Goal: Check status: Check status

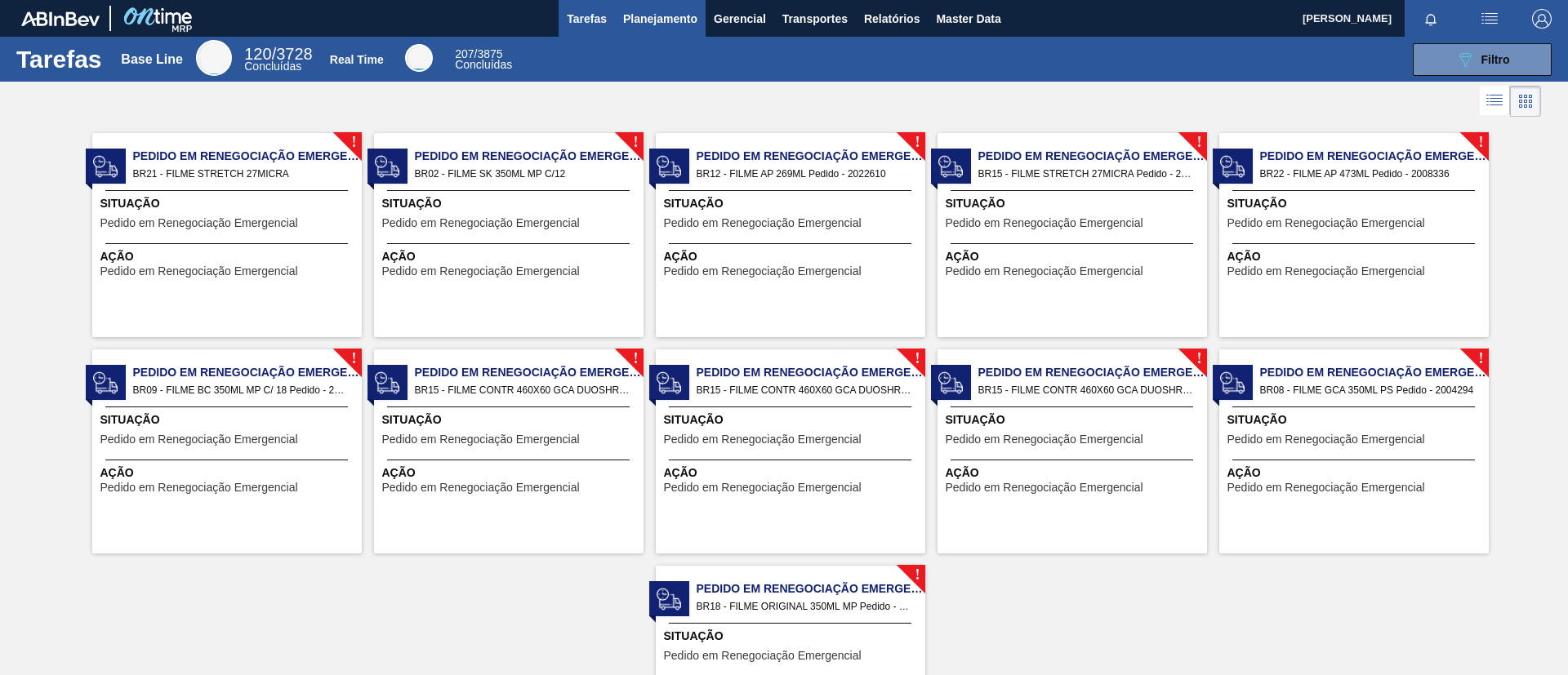
click at [652, 22] on span "Planejamento" at bounding box center [660, 19] width 74 height 20
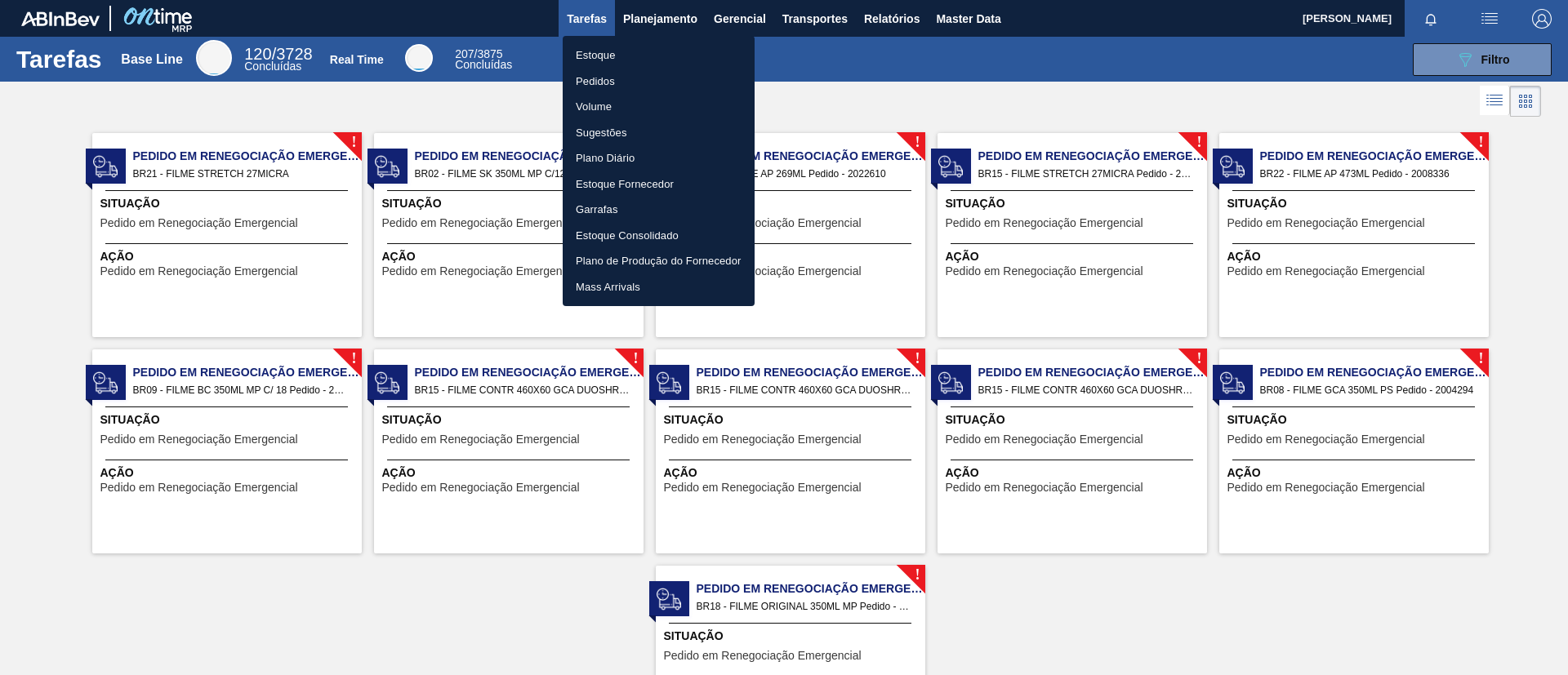
click at [658, 81] on li "Pedidos" at bounding box center [658, 82] width 192 height 26
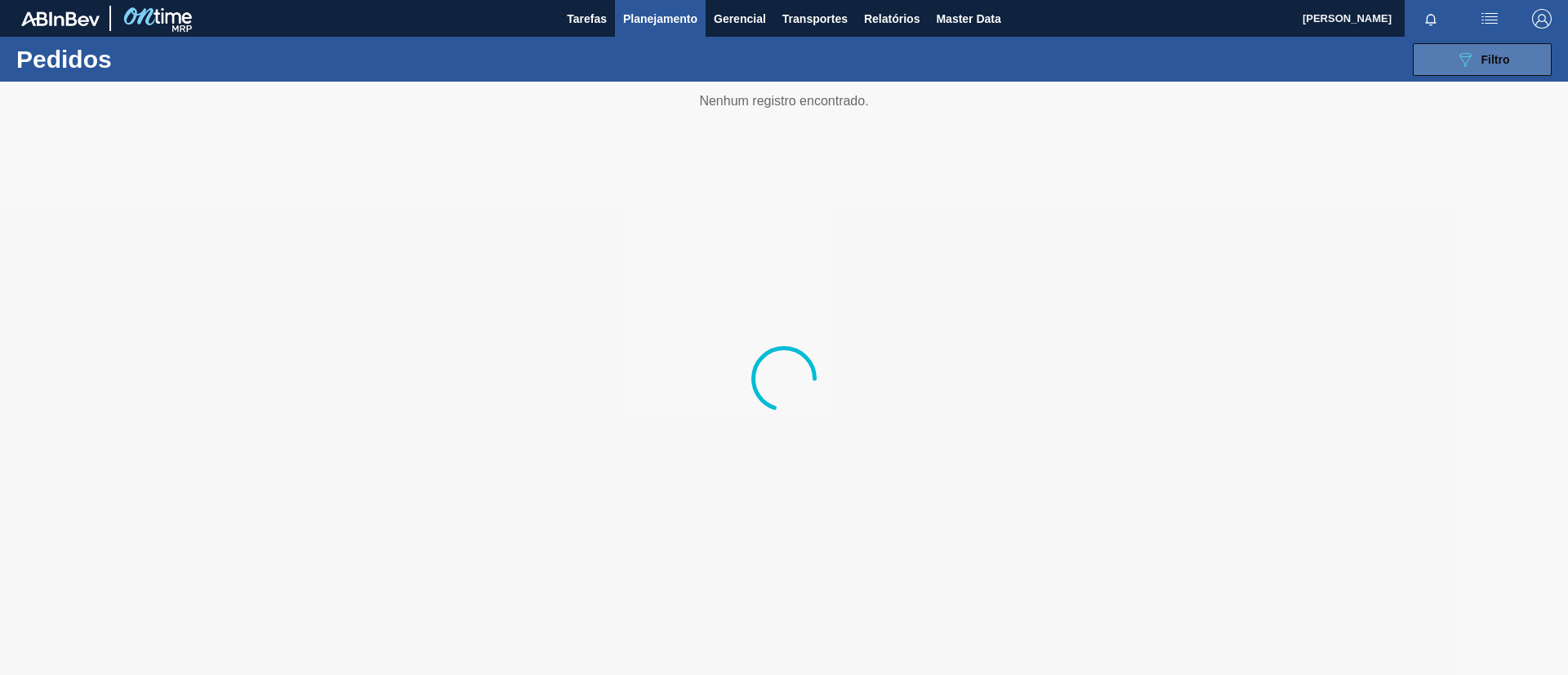
click at [1488, 56] on span "Filtro" at bounding box center [1495, 59] width 29 height 13
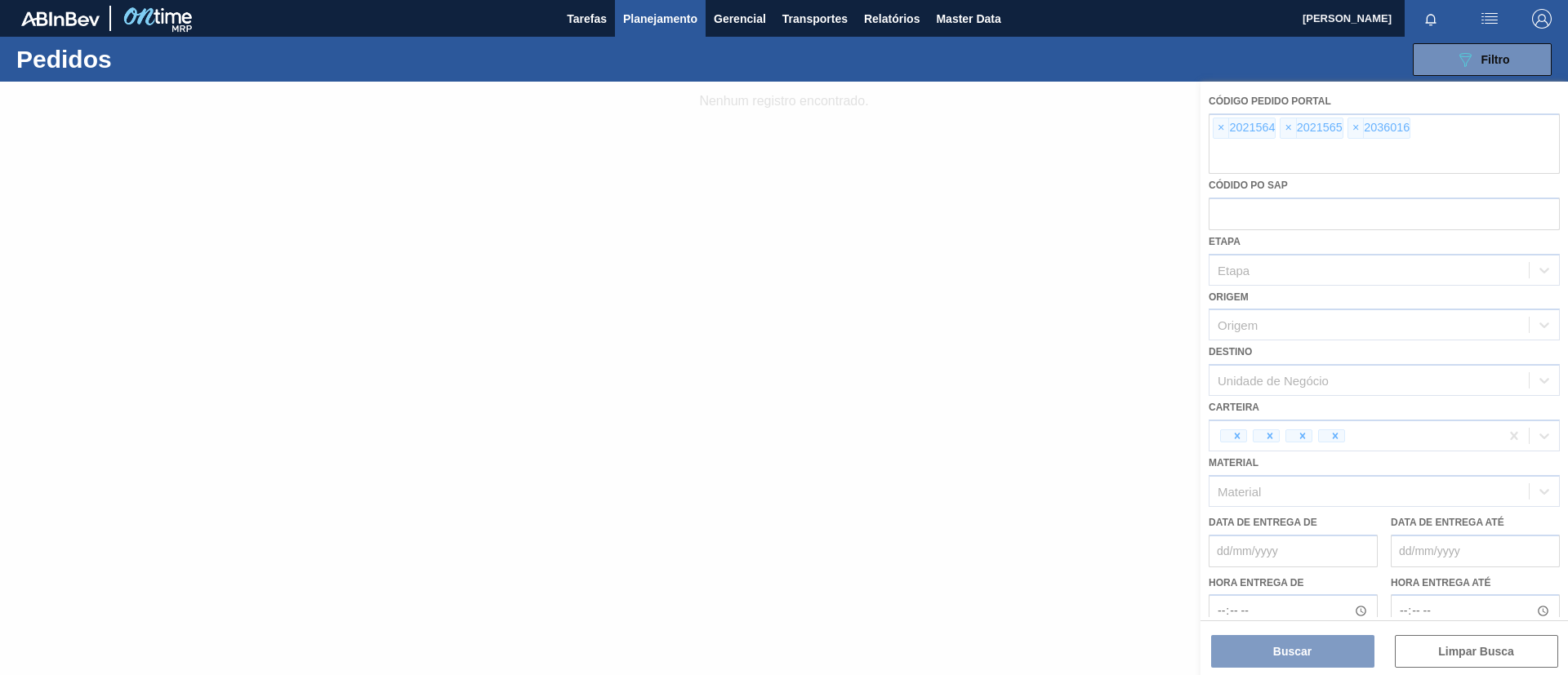
click at [1221, 137] on div at bounding box center [784, 378] width 1568 height 594
click at [1221, 133] on div at bounding box center [784, 378] width 1568 height 594
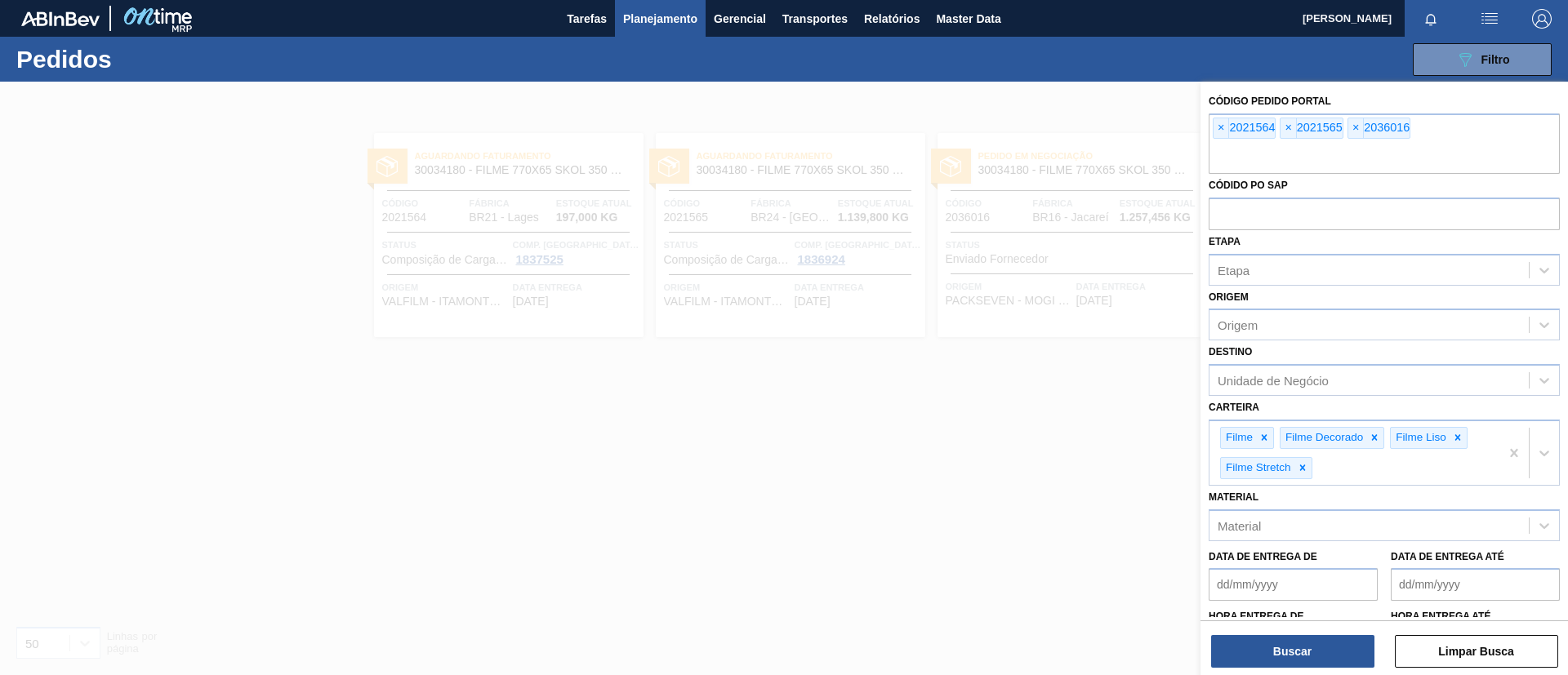
click at [1221, 133] on span "×" at bounding box center [1221, 128] width 16 height 20
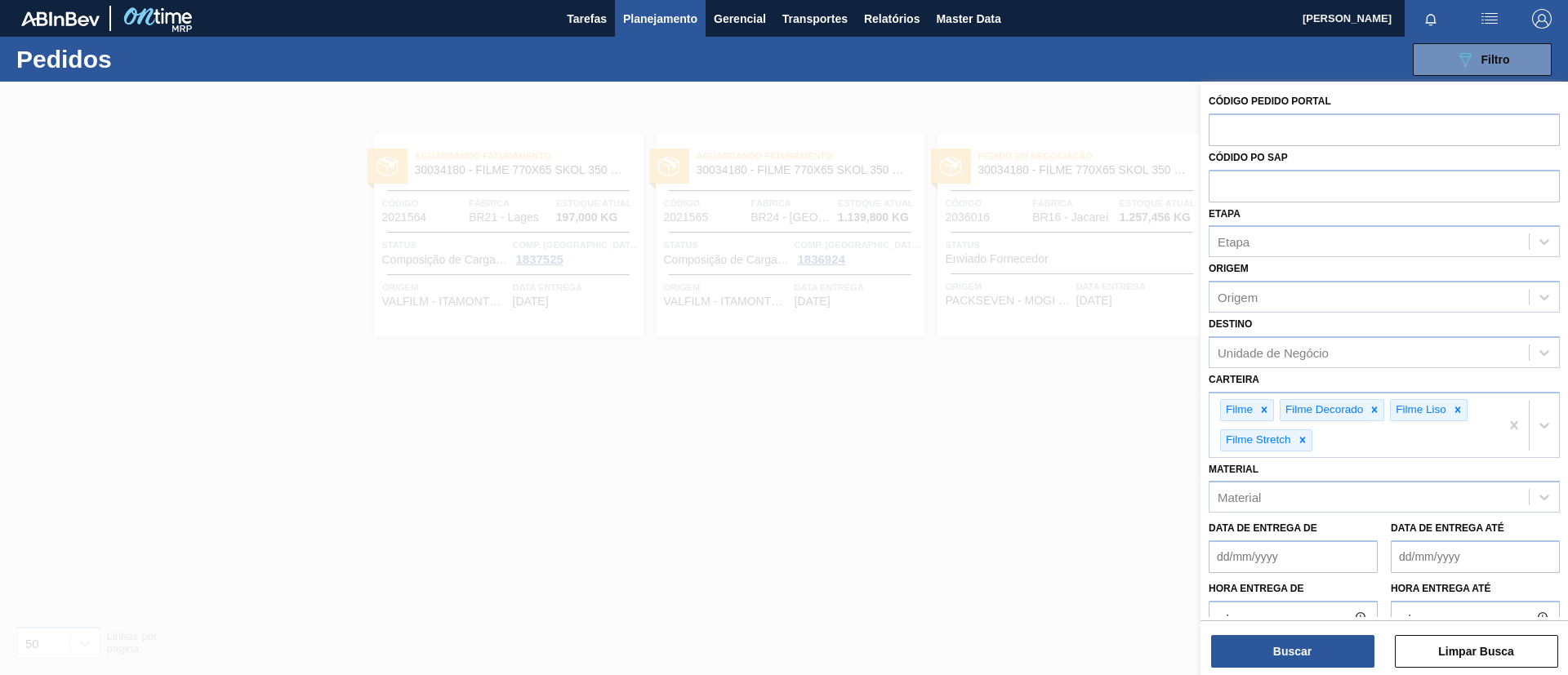
click at [1221, 133] on input "text" at bounding box center [1384, 129] width 351 height 31
type input "2003188"
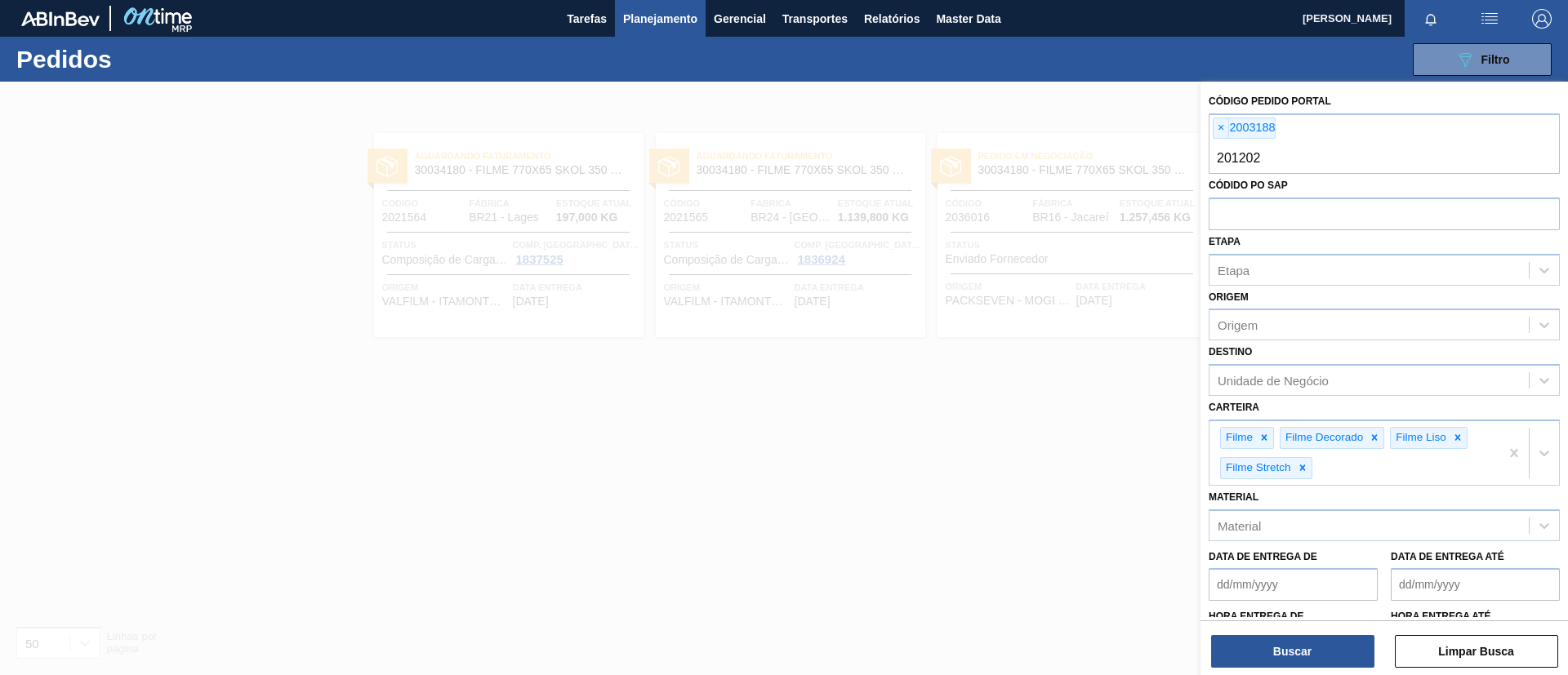
type input "2012029"
click at [1323, 644] on button "Buscar" at bounding box center [1293, 652] width 164 height 33
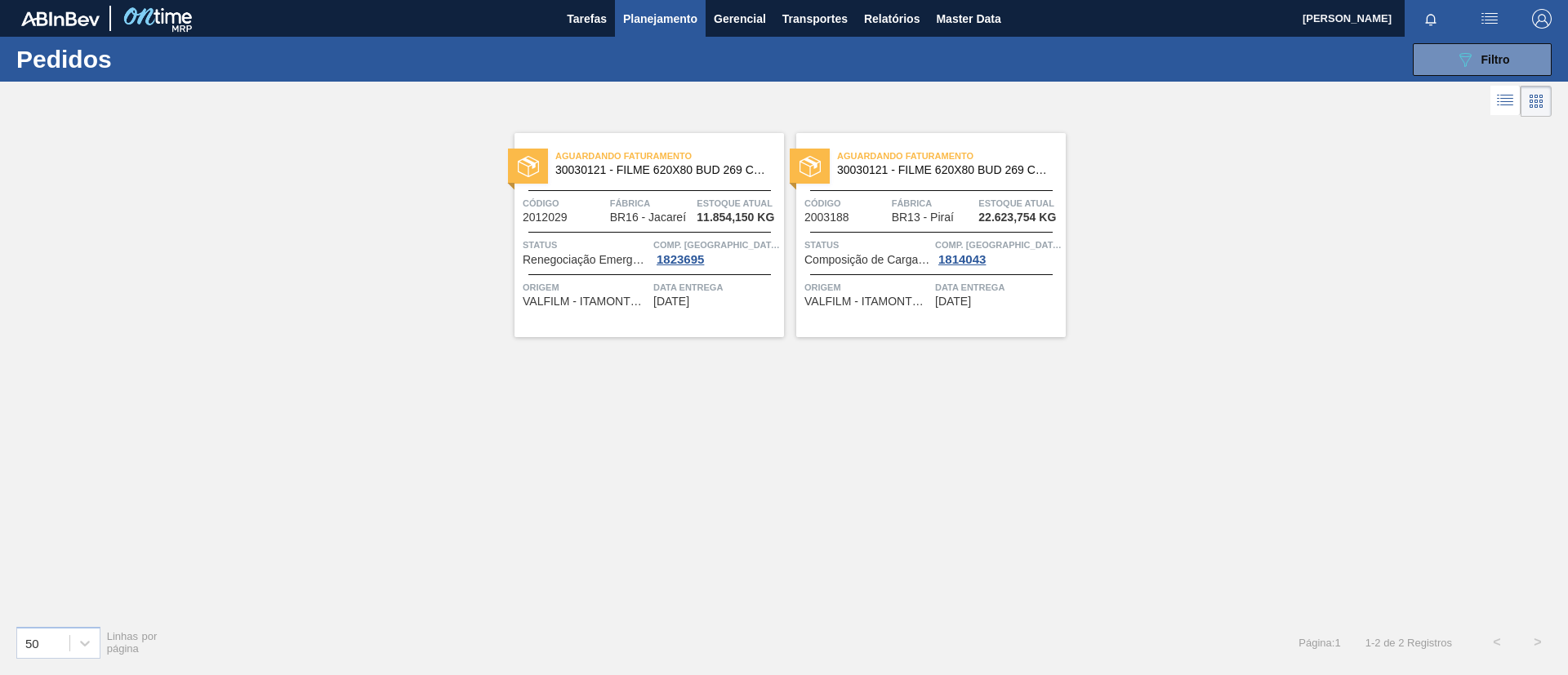
click at [715, 178] on div "Aguardando Faturamento 30030121 - FILME 620X80 BUD 269 C8 429" at bounding box center [649, 164] width 269 height 36
click at [917, 180] on div "Aguardando Faturamento 30030121 - FILME 620X80 BUD 269 C8 429" at bounding box center [931, 164] width 269 height 36
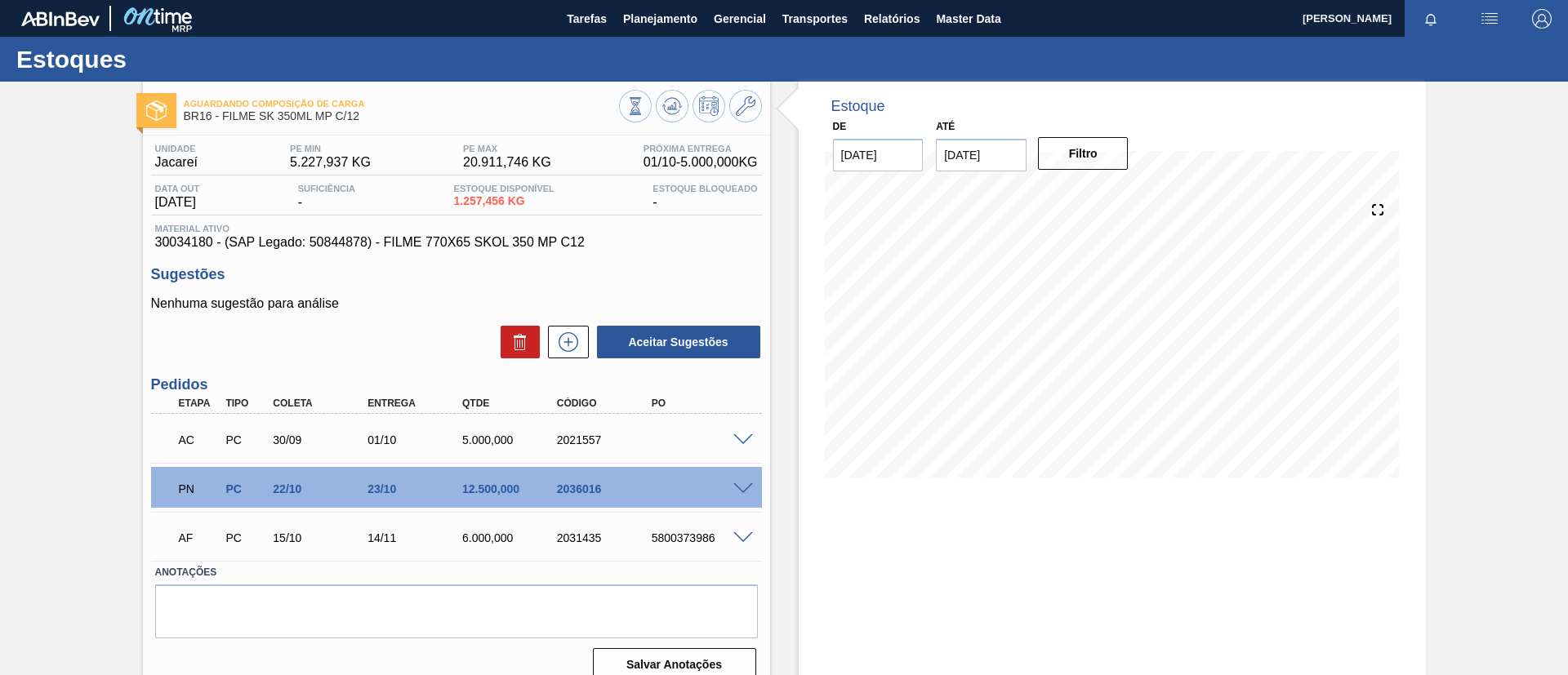
click at [739, 440] on span at bounding box center [744, 440] width 20 height 12
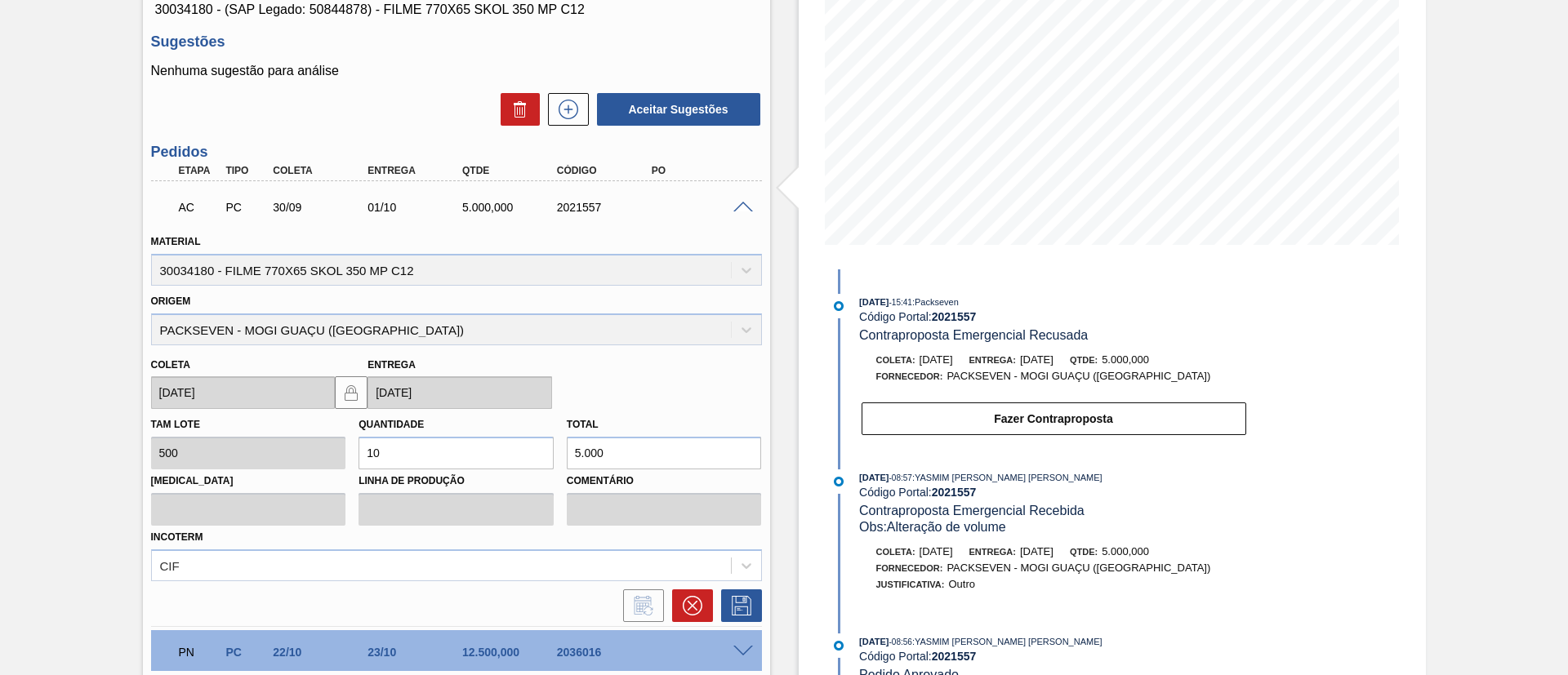
scroll to position [122, 0]
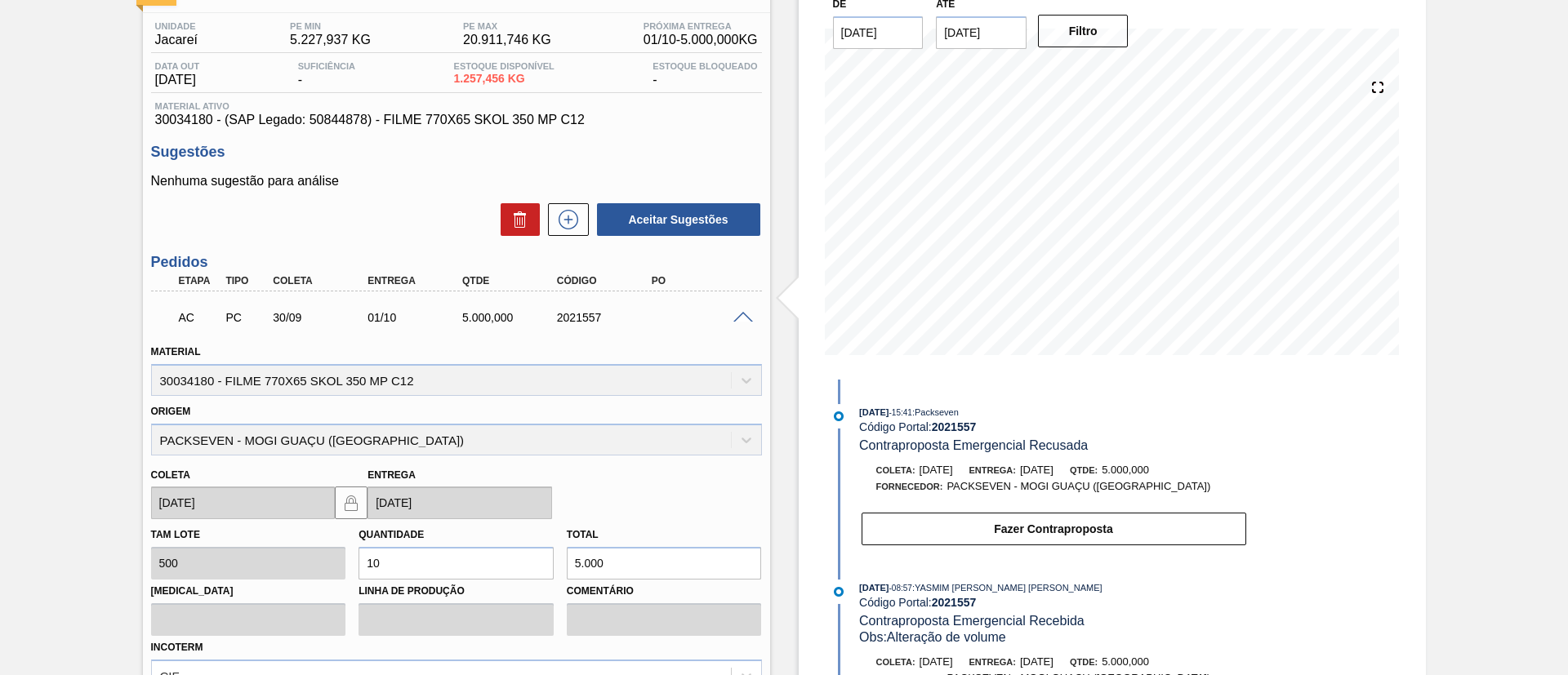
click at [741, 315] on span at bounding box center [744, 318] width 20 height 12
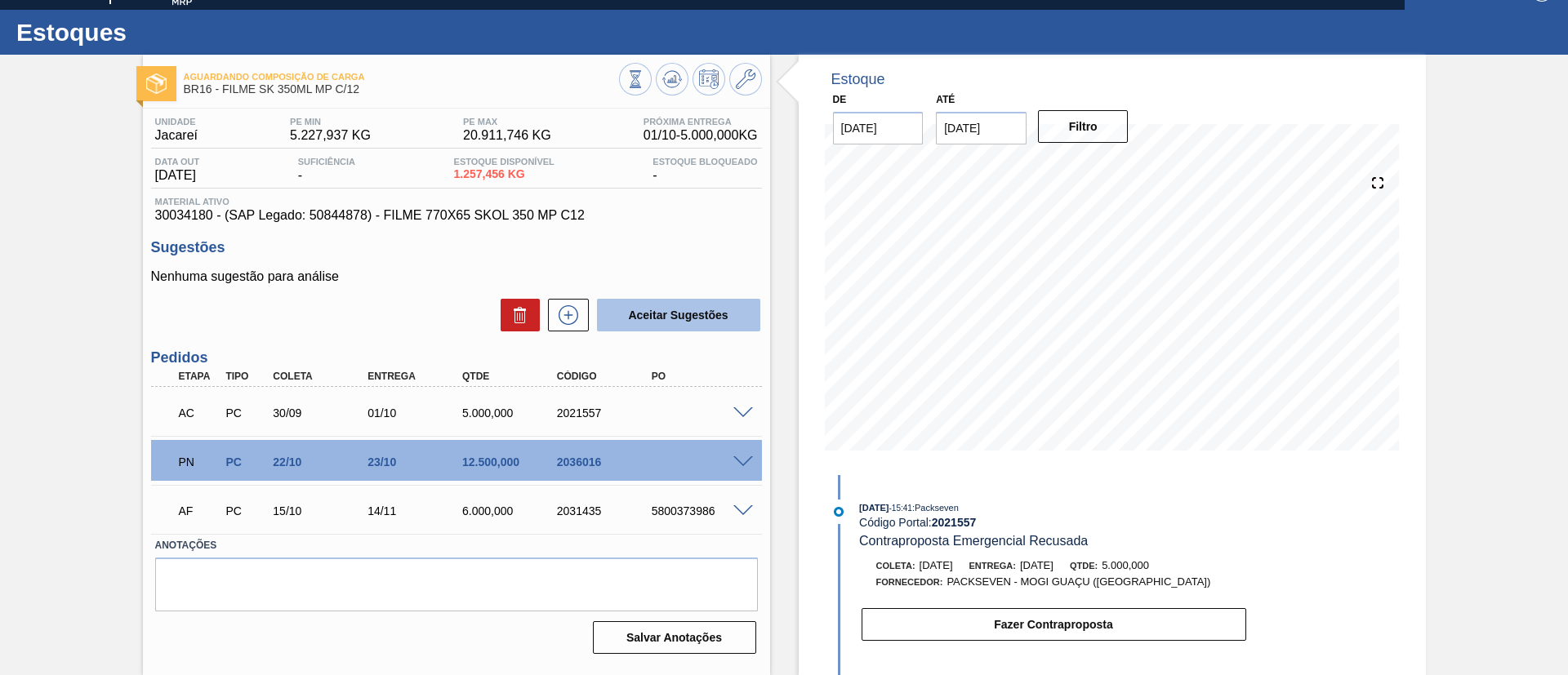
scroll to position [27, 0]
click at [549, 512] on div "2031435" at bounding box center [593, 511] width 95 height 13
drag, startPoint x: 569, startPoint y: 465, endPoint x: 619, endPoint y: 468, distance: 50.1
click at [619, 468] on div "PN PC 22/10 23/10 12.500,000 2036016" at bounding box center [452, 461] width 568 height 33
copy div "2036016"
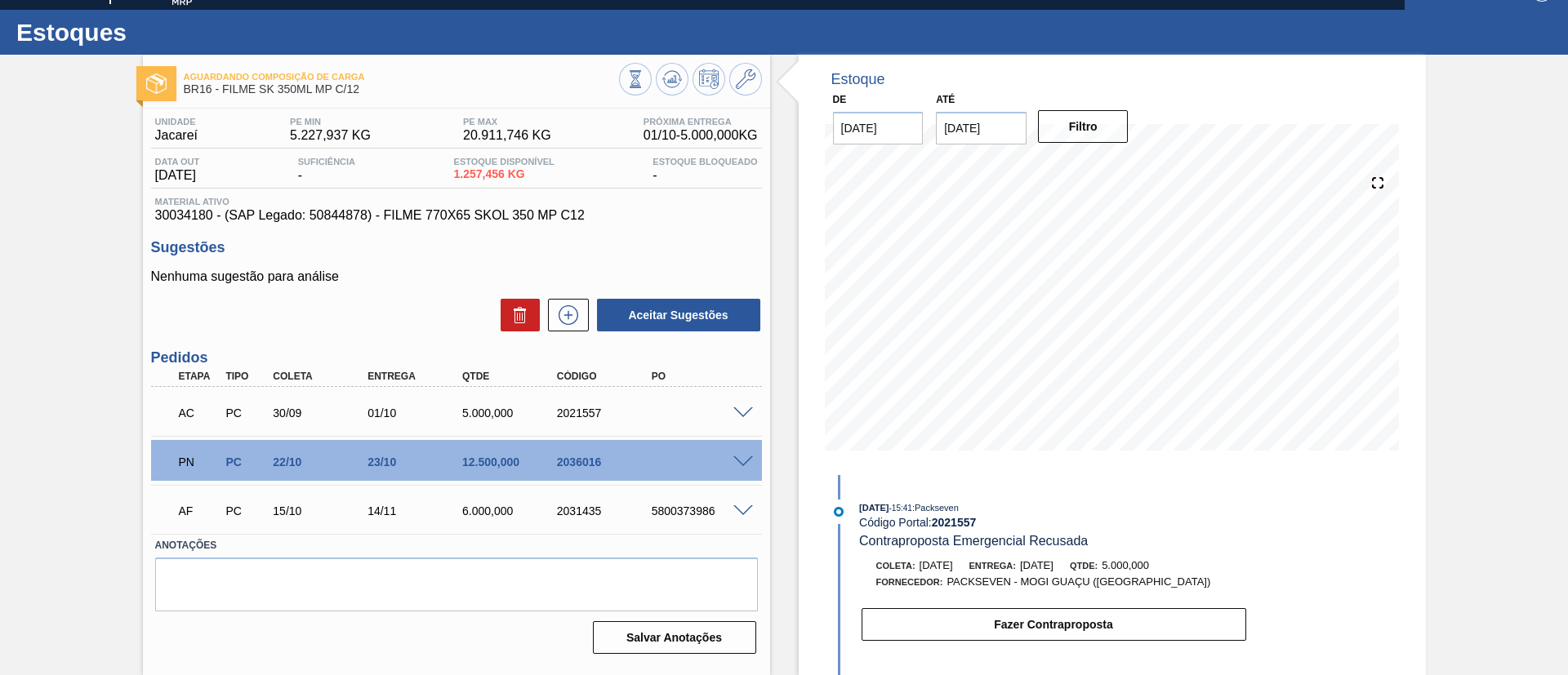
click at [587, 491] on div "AF PC 15/10 14/11 6.000,000 2031435 5800373986" at bounding box center [456, 509] width 611 height 40
